Goal: Communication & Community: Answer question/provide support

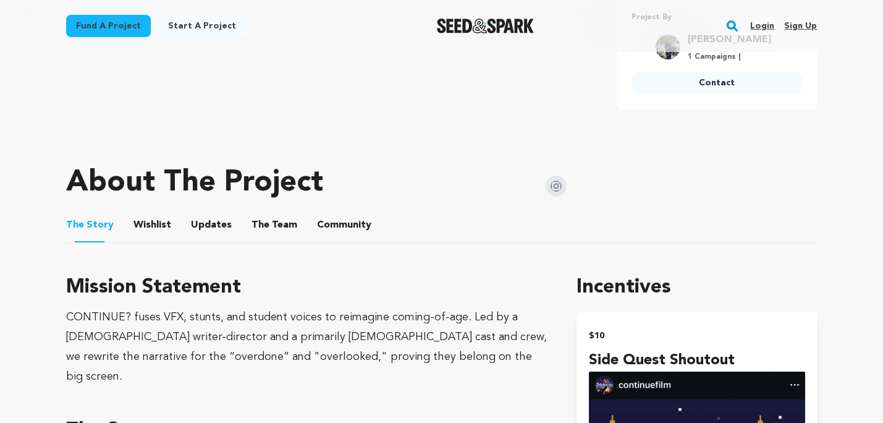
scroll to position [557, 0]
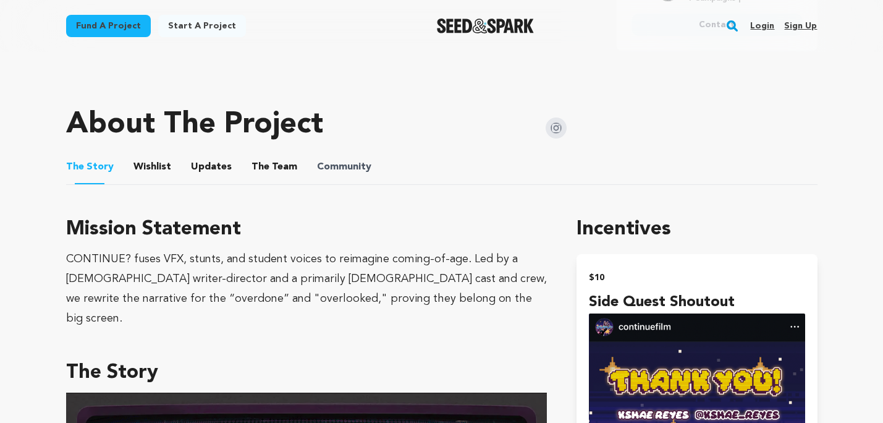
click at [356, 169] on span "Community" at bounding box center [344, 167] width 54 height 15
click at [275, 169] on button "The Team" at bounding box center [275, 170] width 30 height 30
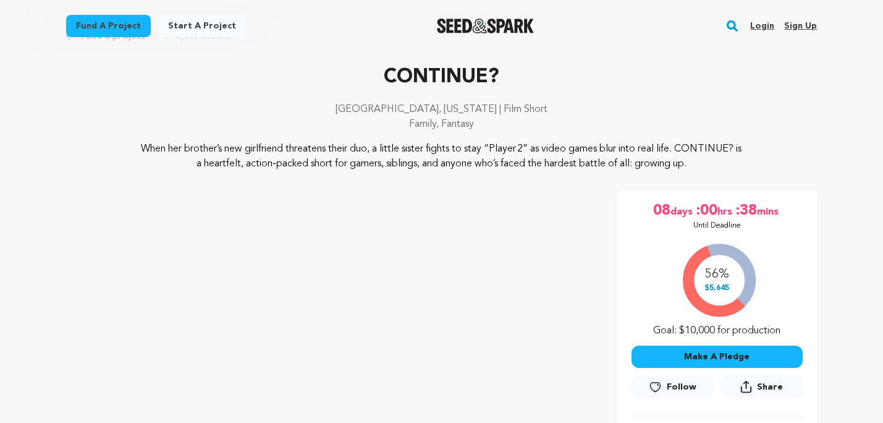
scroll to position [32, 0]
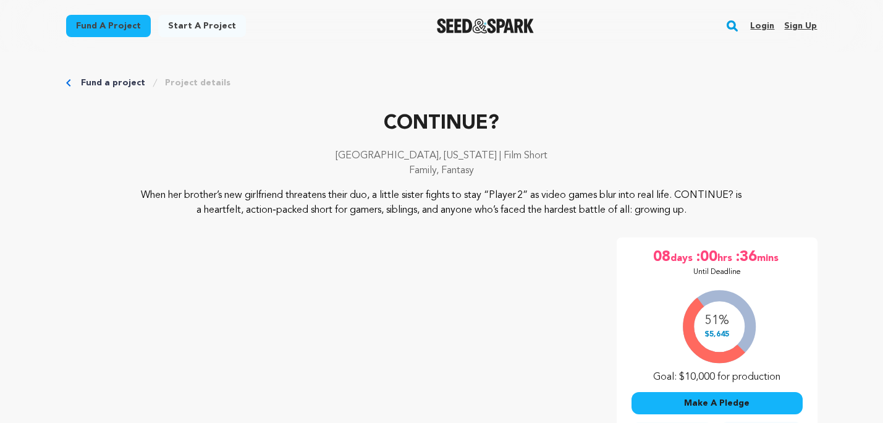
click at [617, 160] on p "Los Angeles, California | Film Short" at bounding box center [442, 155] width 752 height 15
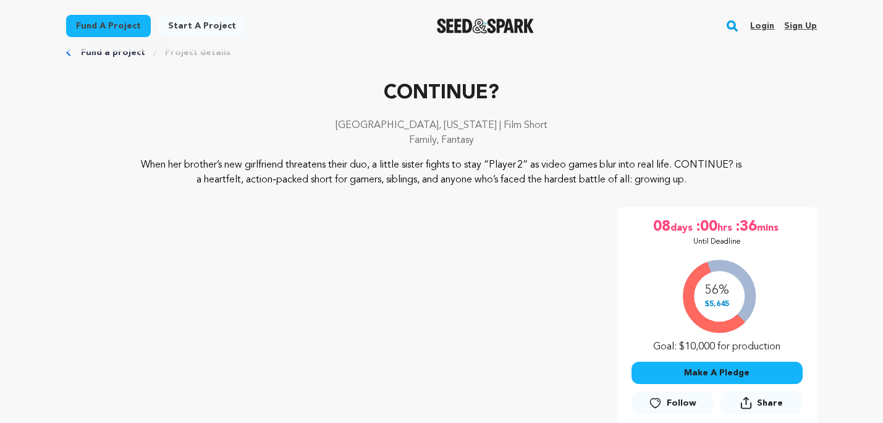
scroll to position [40, 0]
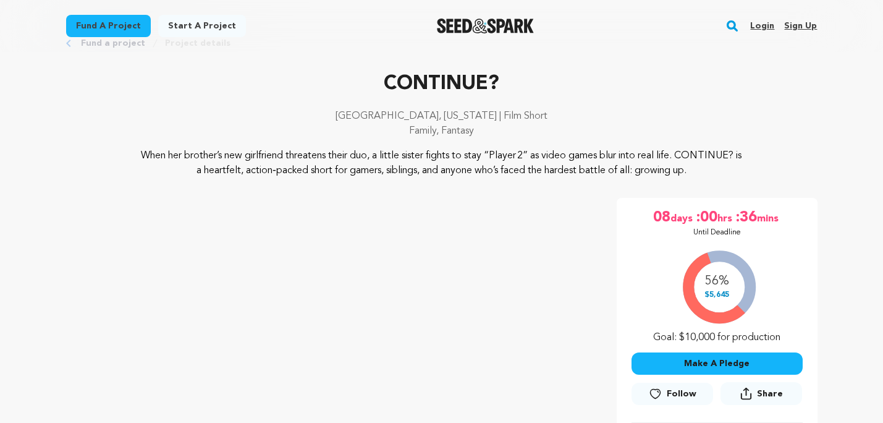
click at [765, 25] on link "Login" at bounding box center [763, 26] width 24 height 20
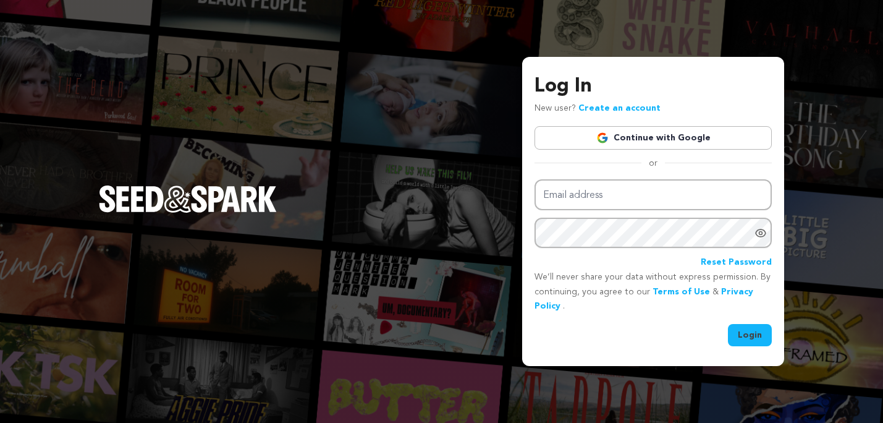
click at [637, 149] on link "Continue with Google" at bounding box center [653, 137] width 237 height 23
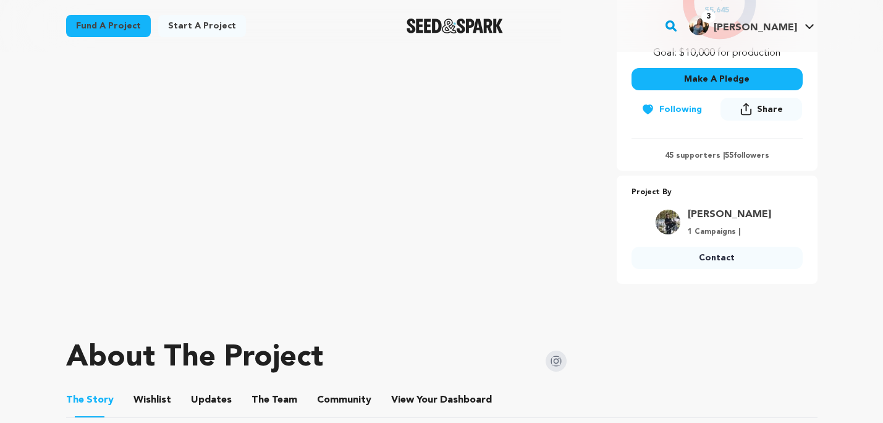
scroll to position [333, 0]
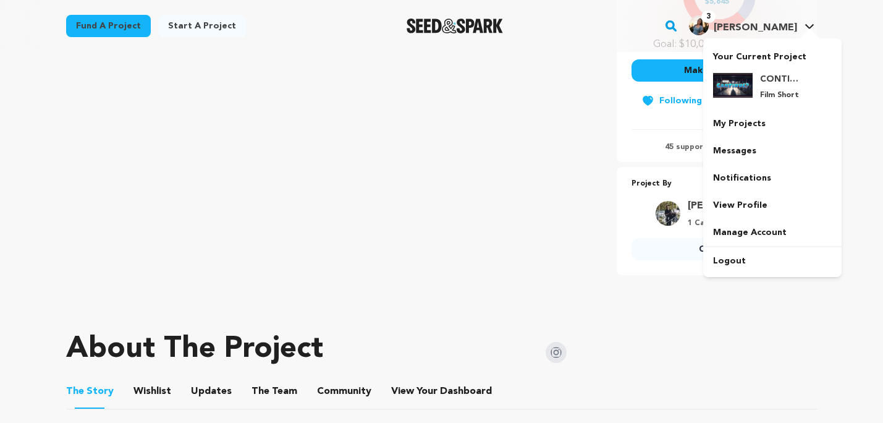
click at [716, 22] on span "3" at bounding box center [709, 17] width 14 height 12
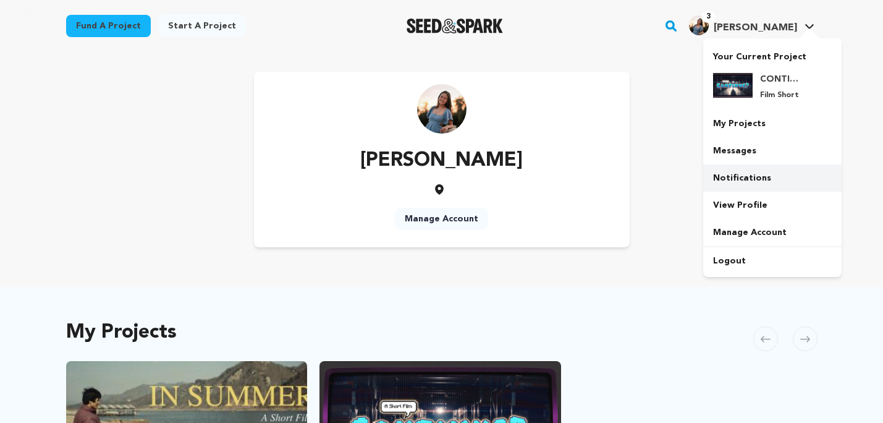
click at [765, 174] on link "Notifications" at bounding box center [773, 177] width 138 height 27
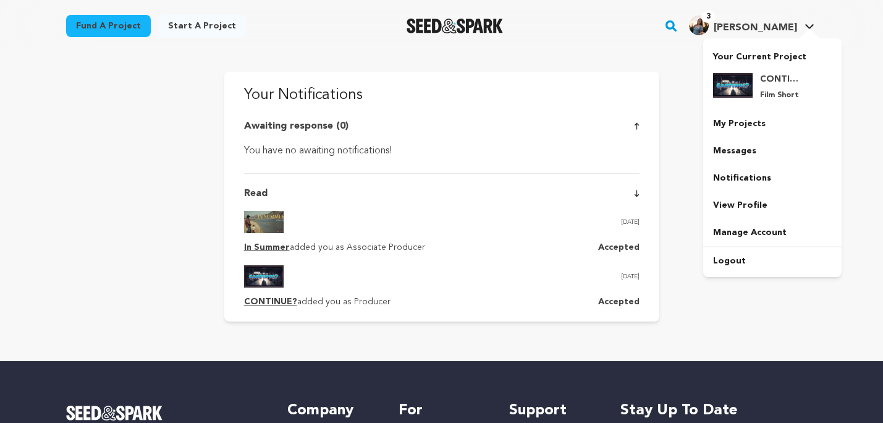
click at [765, 25] on span "[PERSON_NAME]" at bounding box center [755, 28] width 83 height 10
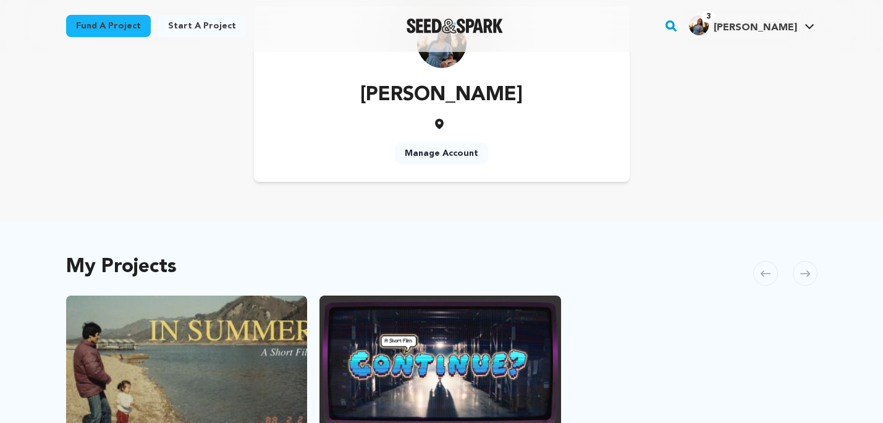
scroll to position [193, 0]
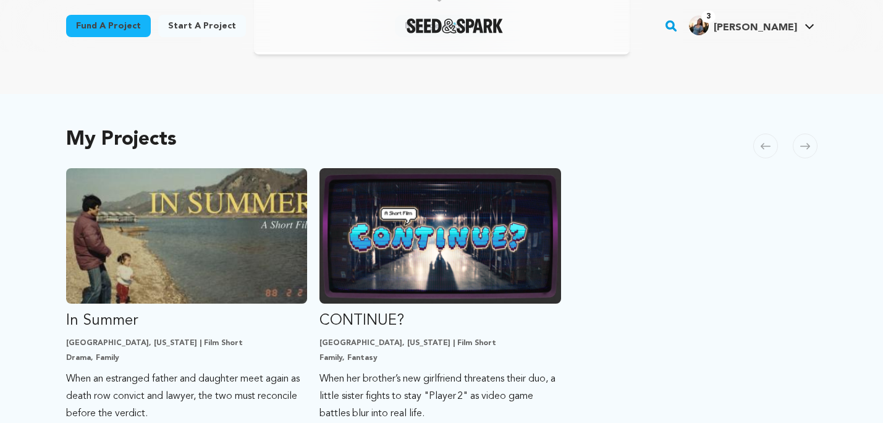
click at [524, 250] on img "Fund CONTINUE?" at bounding box center [441, 235] width 242 height 135
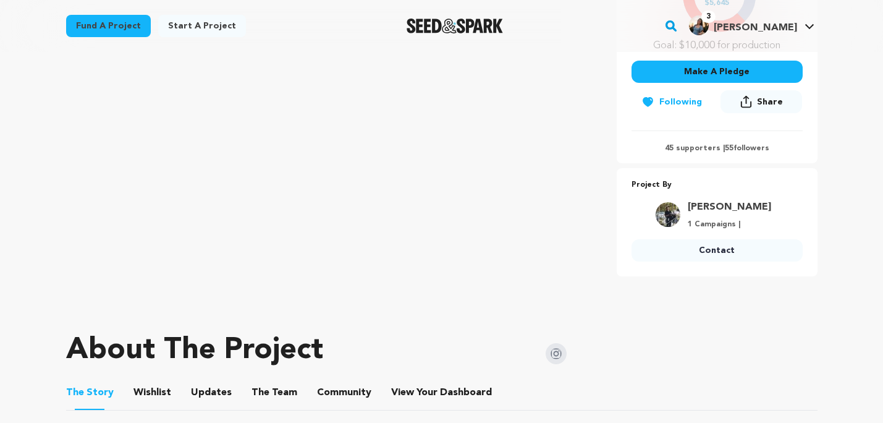
scroll to position [289, 0]
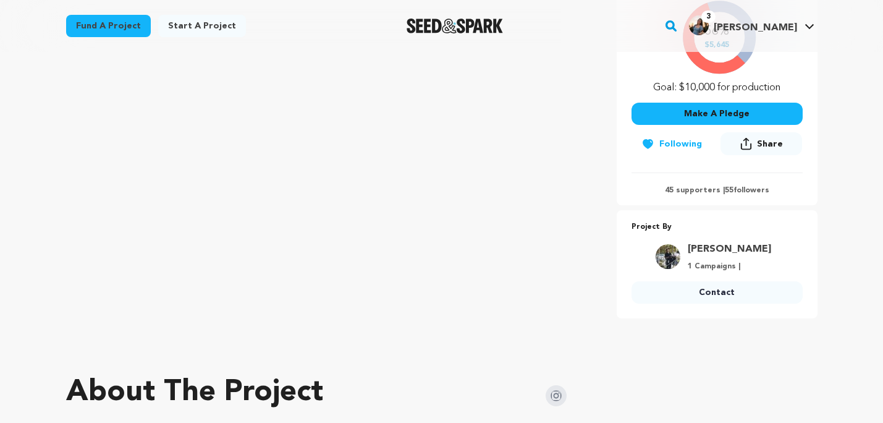
click at [683, 187] on p "45 supporters | 55 followers" at bounding box center [717, 190] width 171 height 10
click at [683, 189] on p "45 supporters | 55 followers" at bounding box center [717, 190] width 171 height 10
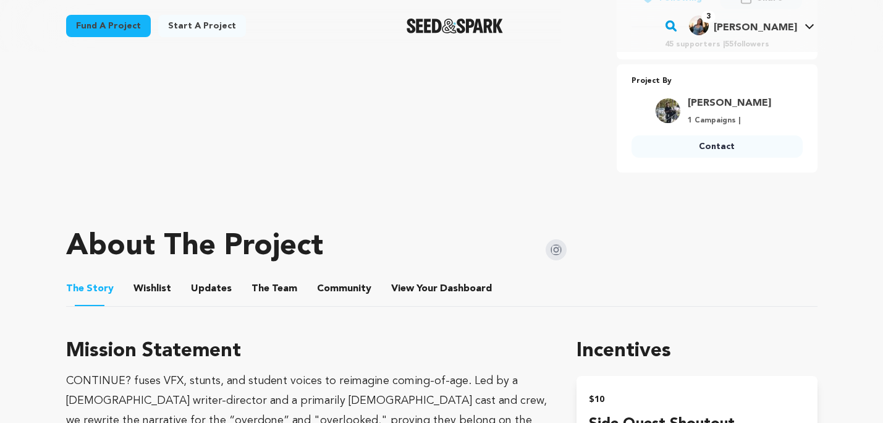
scroll to position [594, 0]
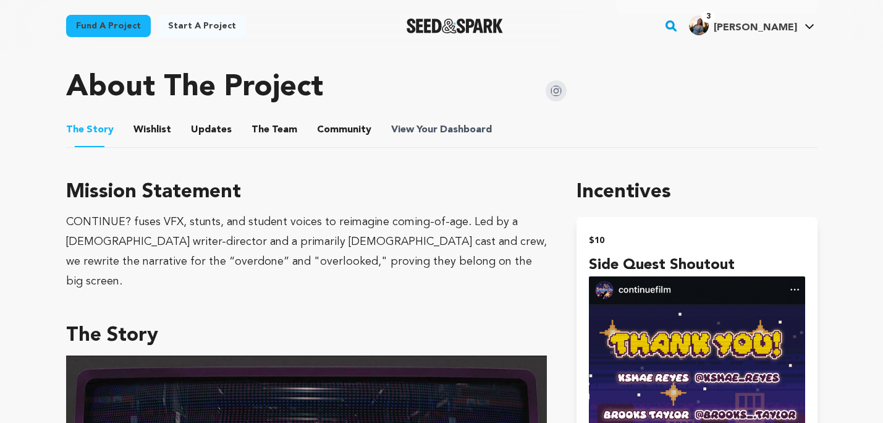
click at [416, 132] on span "View Your Dashboard" at bounding box center [442, 129] width 103 height 15
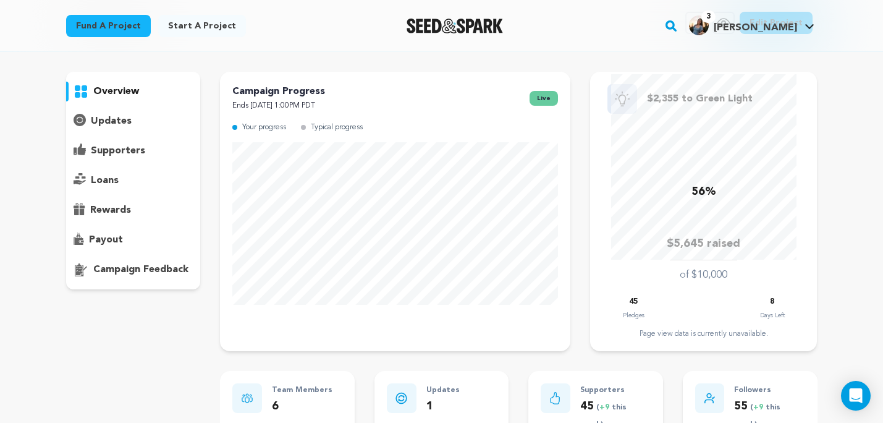
scroll to position [58, 0]
click at [137, 148] on p "supporters" at bounding box center [118, 150] width 54 height 15
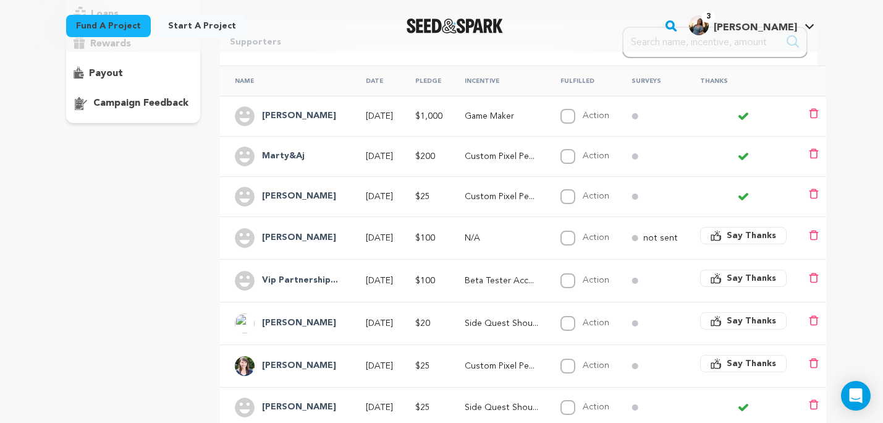
scroll to position [225, 0]
click at [728, 228] on span "Say Thanks" at bounding box center [751, 234] width 49 height 12
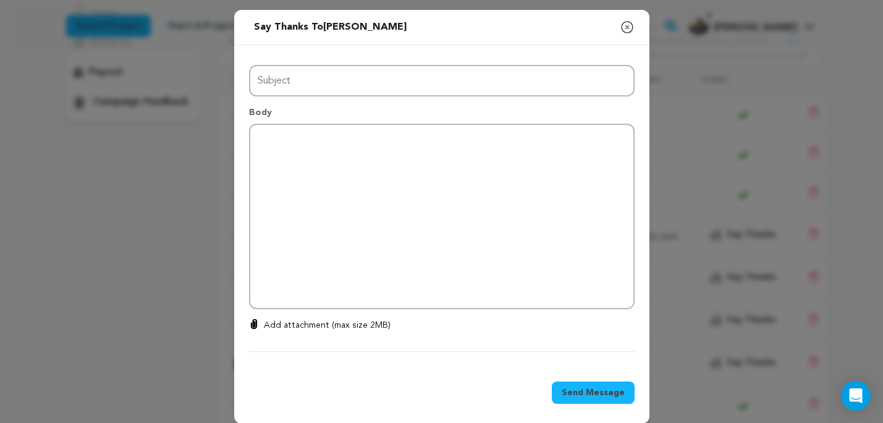
type input "Thanks for your support!"
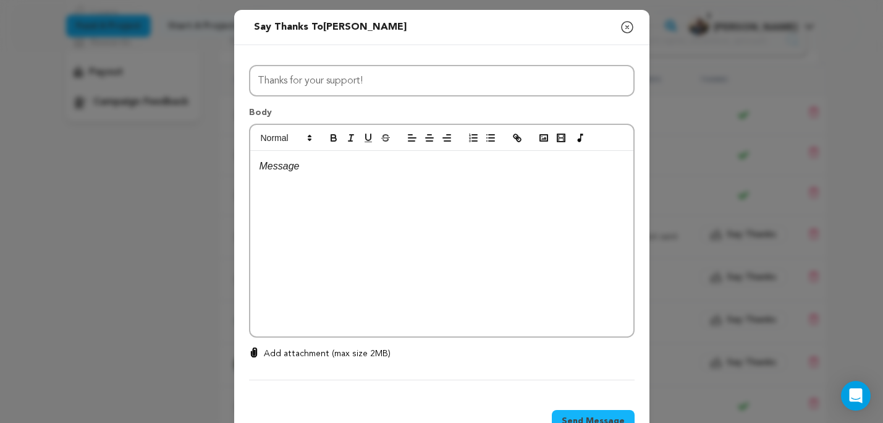
click at [624, 30] on icon "button" at bounding box center [627, 27] width 15 height 15
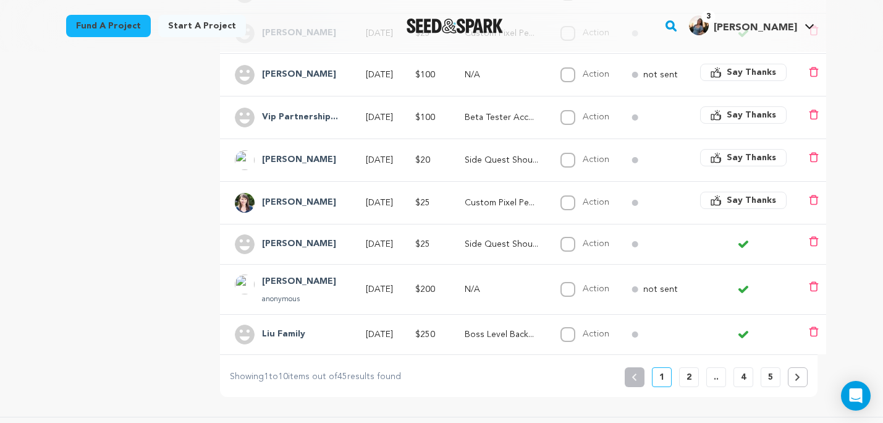
scroll to position [412, 0]
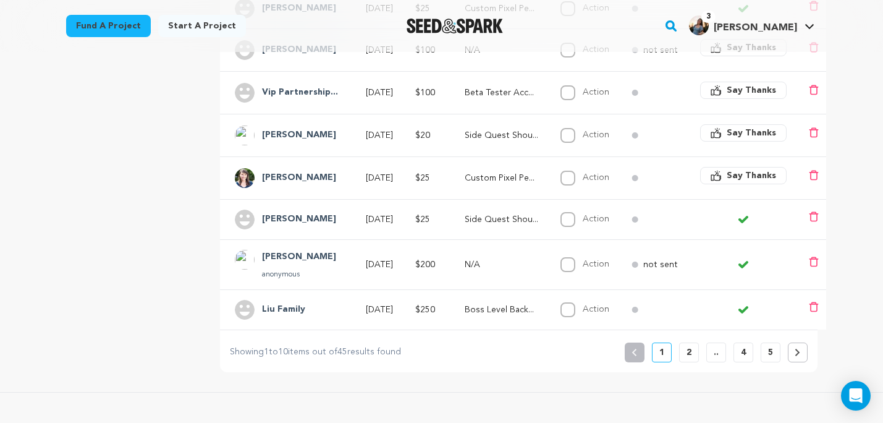
click at [691, 346] on p "2" at bounding box center [689, 352] width 5 height 12
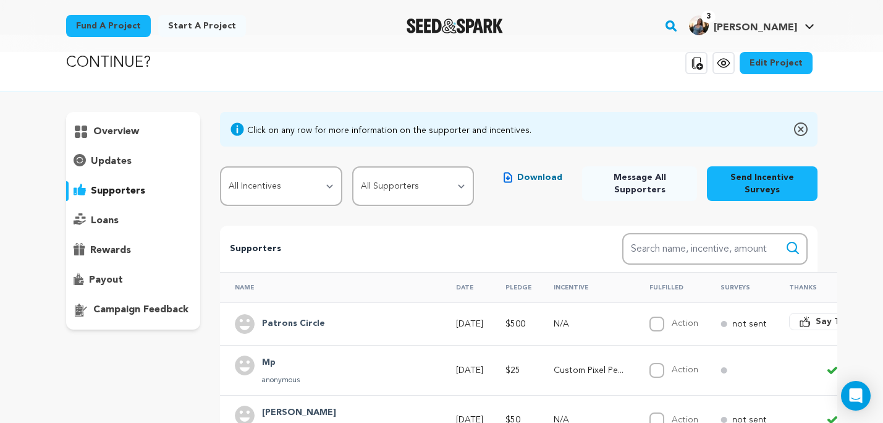
scroll to position [18, 0]
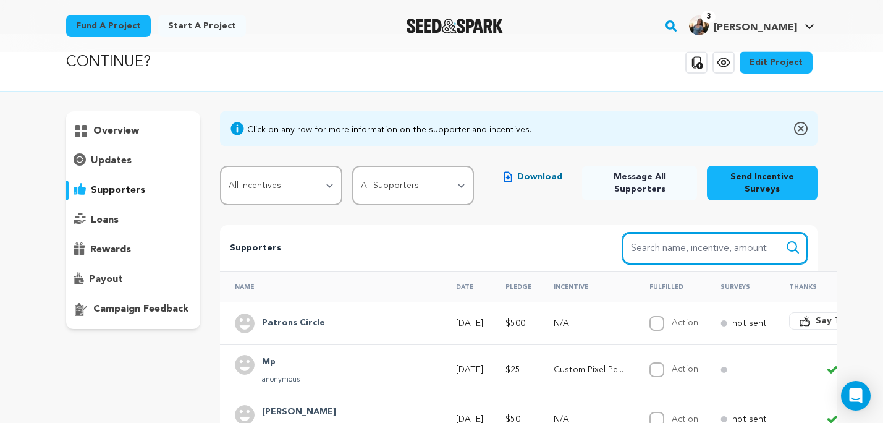
click at [682, 238] on input "Search name, item" at bounding box center [715, 248] width 185 height 32
type input "josh"
click at [786, 240] on button "Search" at bounding box center [793, 247] width 15 height 15
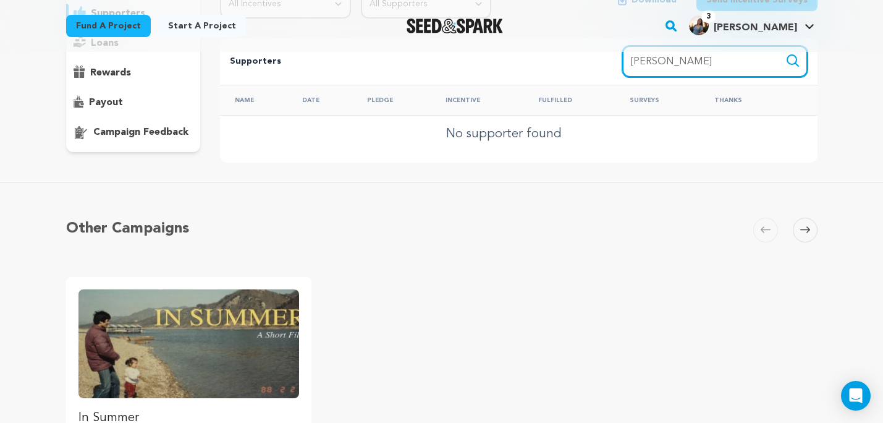
scroll to position [0, 0]
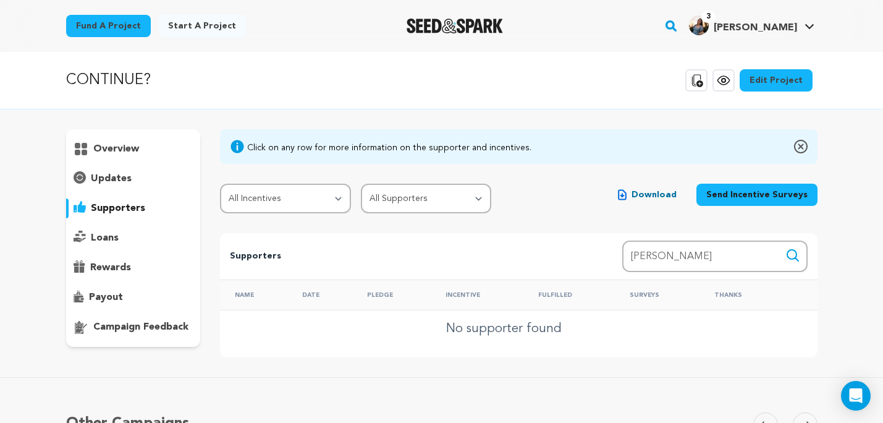
click at [114, 132] on div "overview" at bounding box center [133, 238] width 135 height 218
click at [110, 150] on p "overview" at bounding box center [116, 149] width 46 height 15
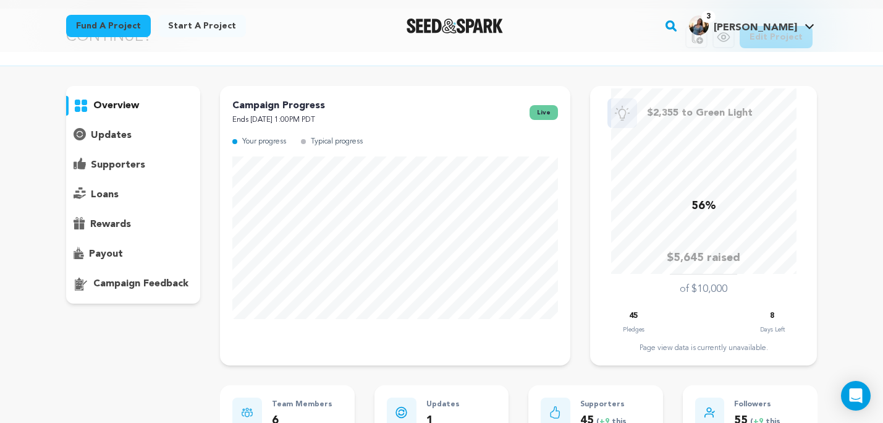
scroll to position [71, 0]
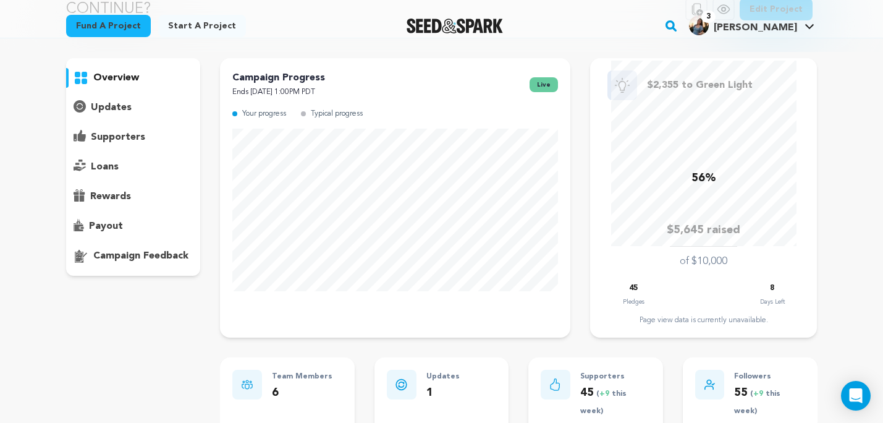
click at [763, 20] on h4 "[PERSON_NAME]" at bounding box center [755, 27] width 83 height 15
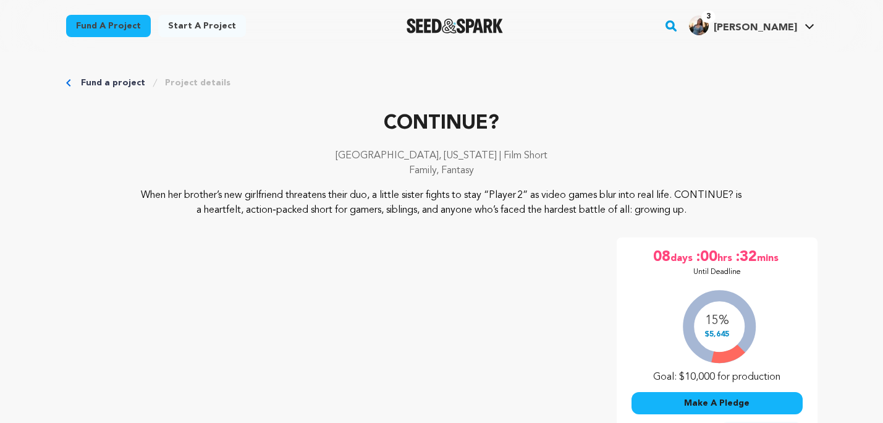
scroll to position [48, 0]
